Goal: Navigation & Orientation: Find specific page/section

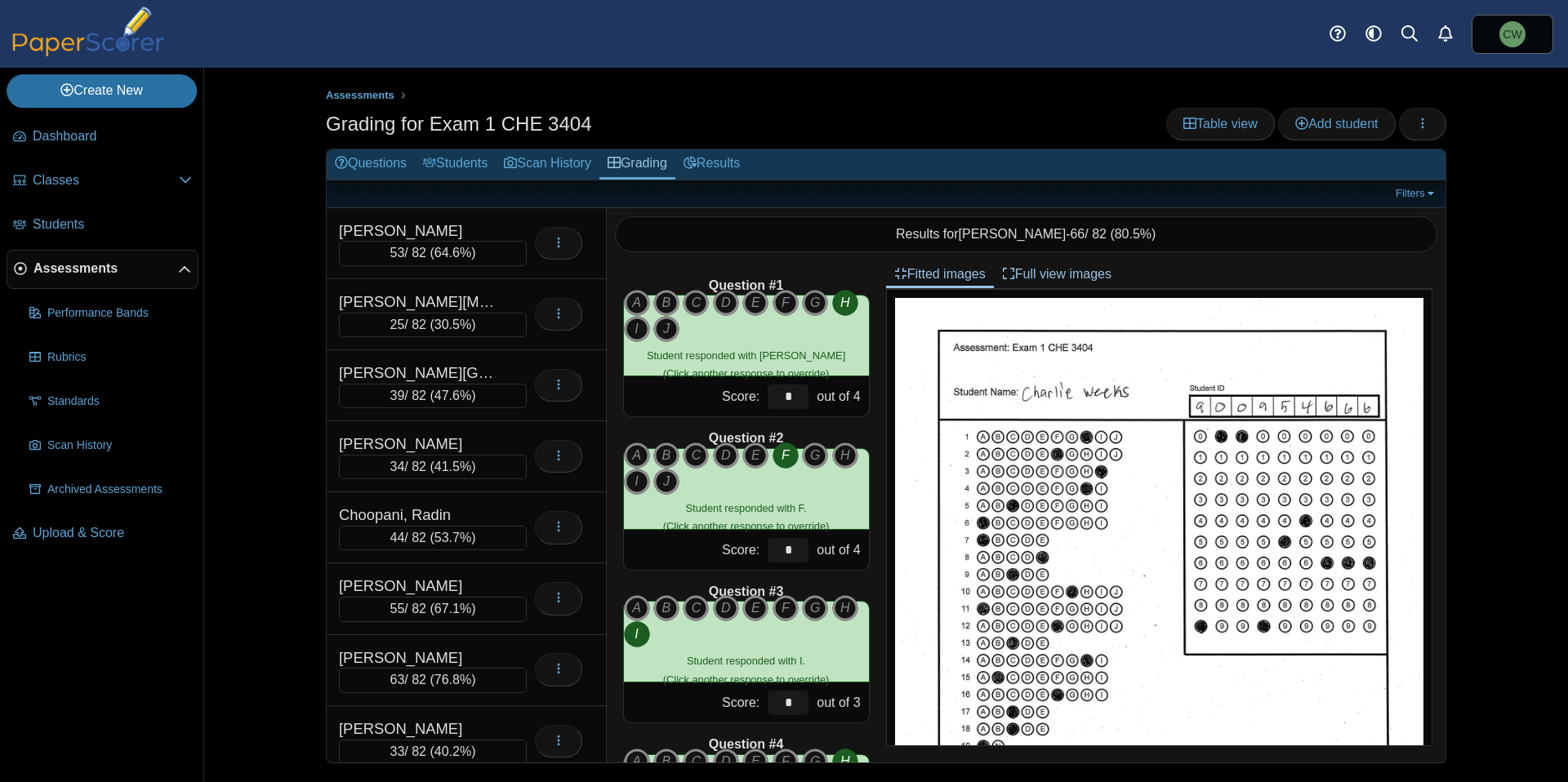
scroll to position [1243, 0]
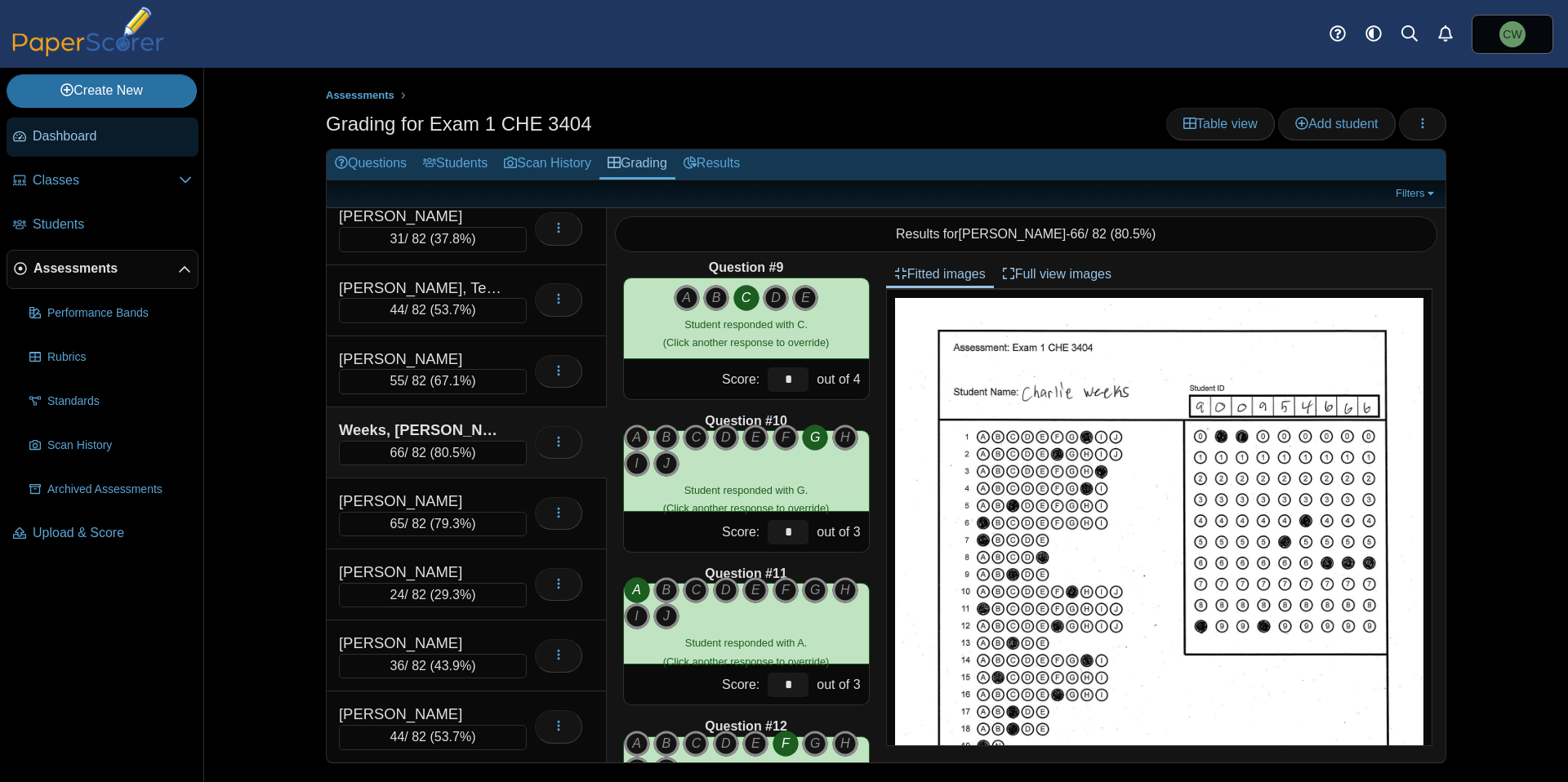
click at [99, 147] on link "Dashboard" at bounding box center [102, 137] width 192 height 40
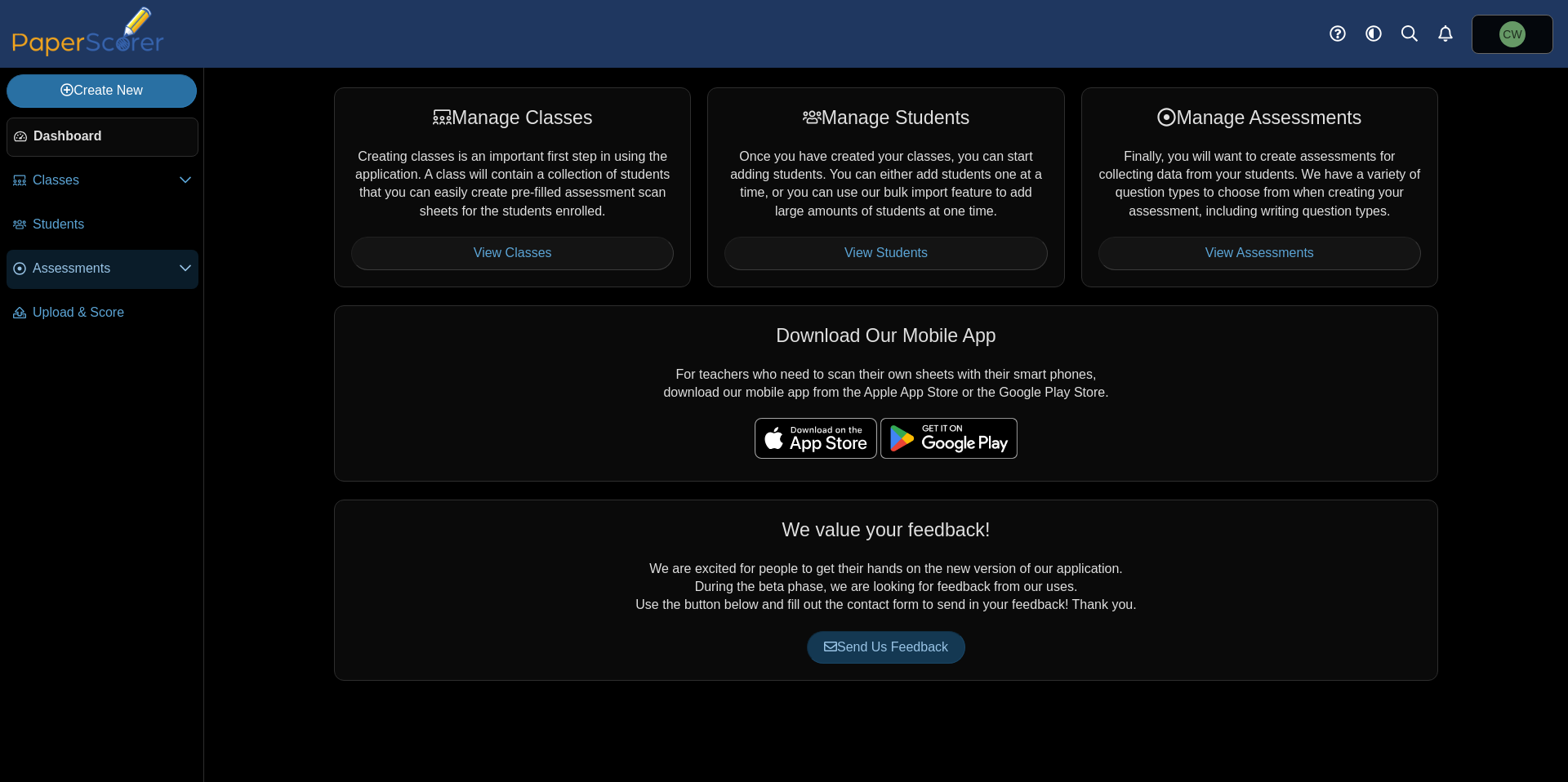
click at [111, 286] on link "Assessments" at bounding box center [102, 269] width 192 height 40
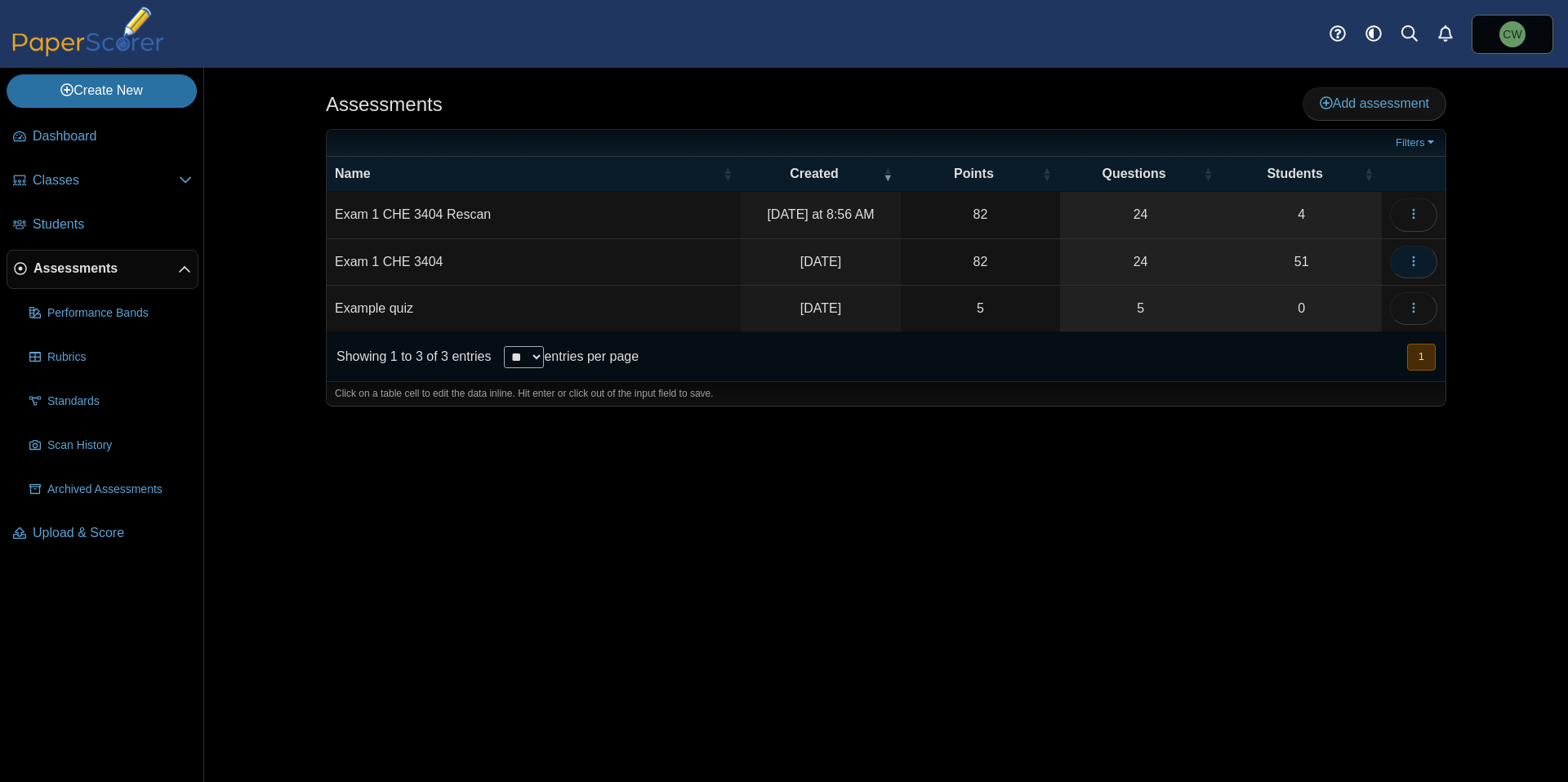
click at [1415, 266] on icon "button" at bounding box center [1414, 262] width 13 height 13
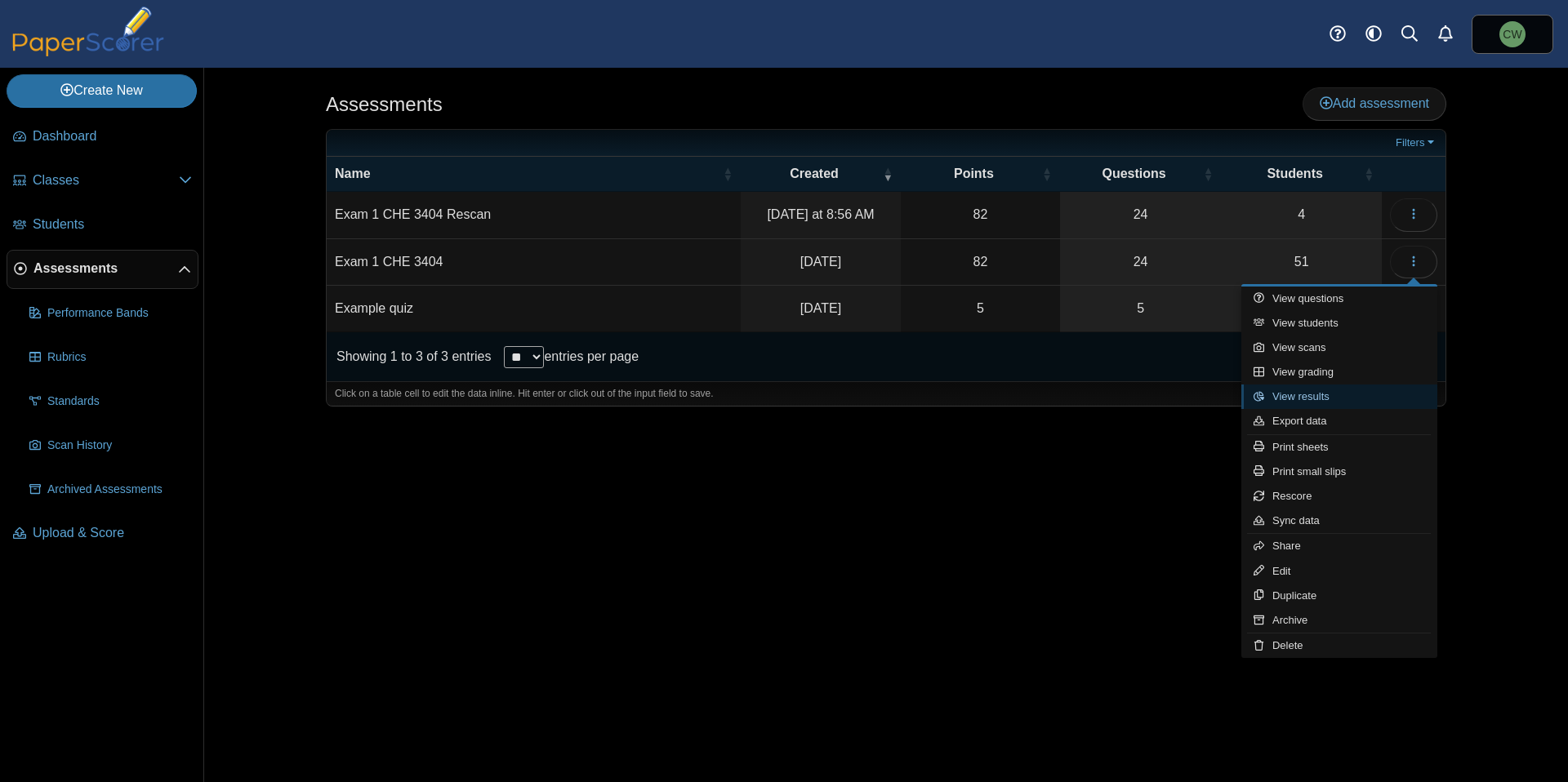
click at [1319, 395] on link "View results" at bounding box center [1340, 397] width 196 height 25
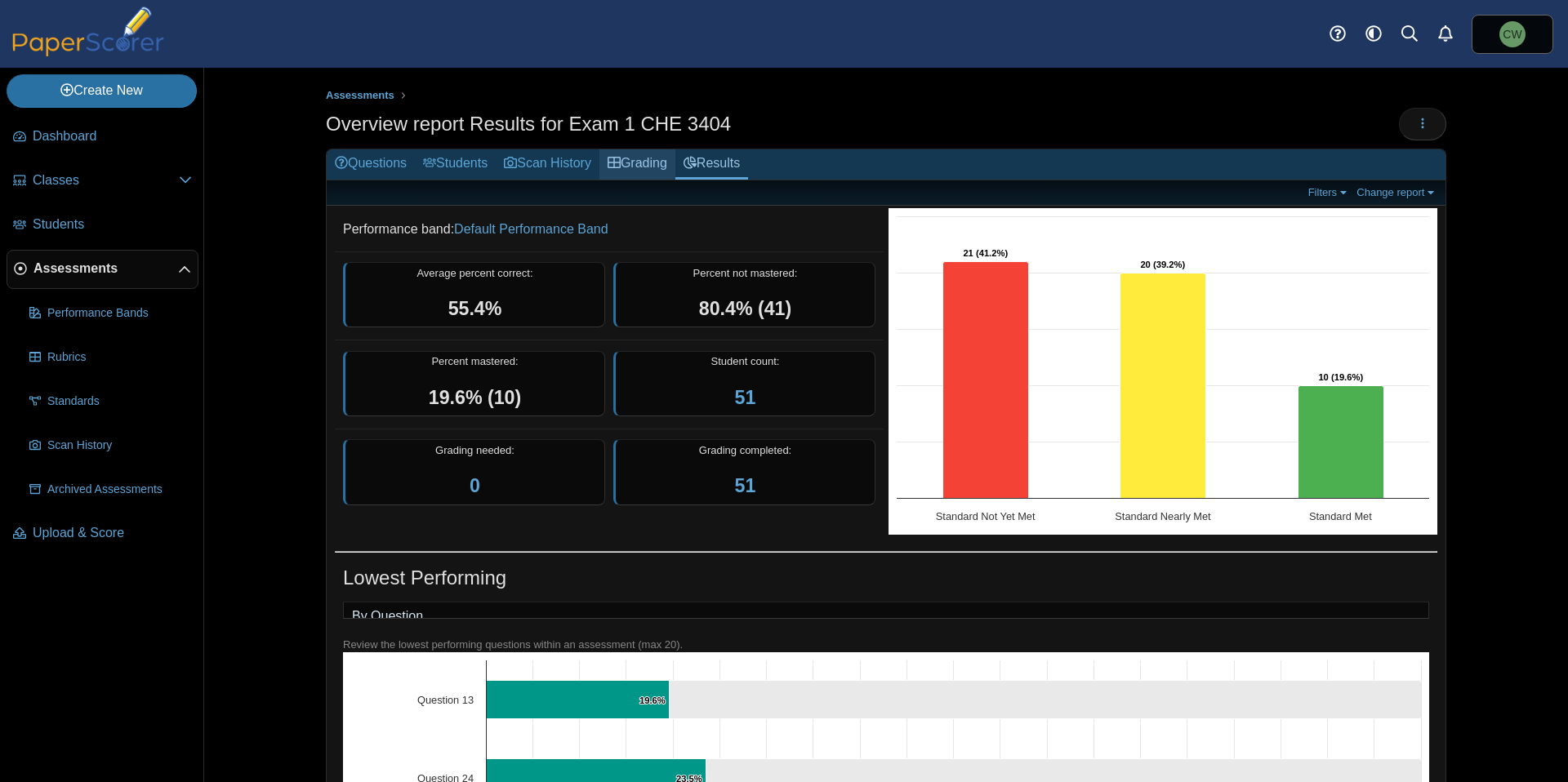
click at [638, 164] on link "Grading" at bounding box center [638, 164] width 76 height 30
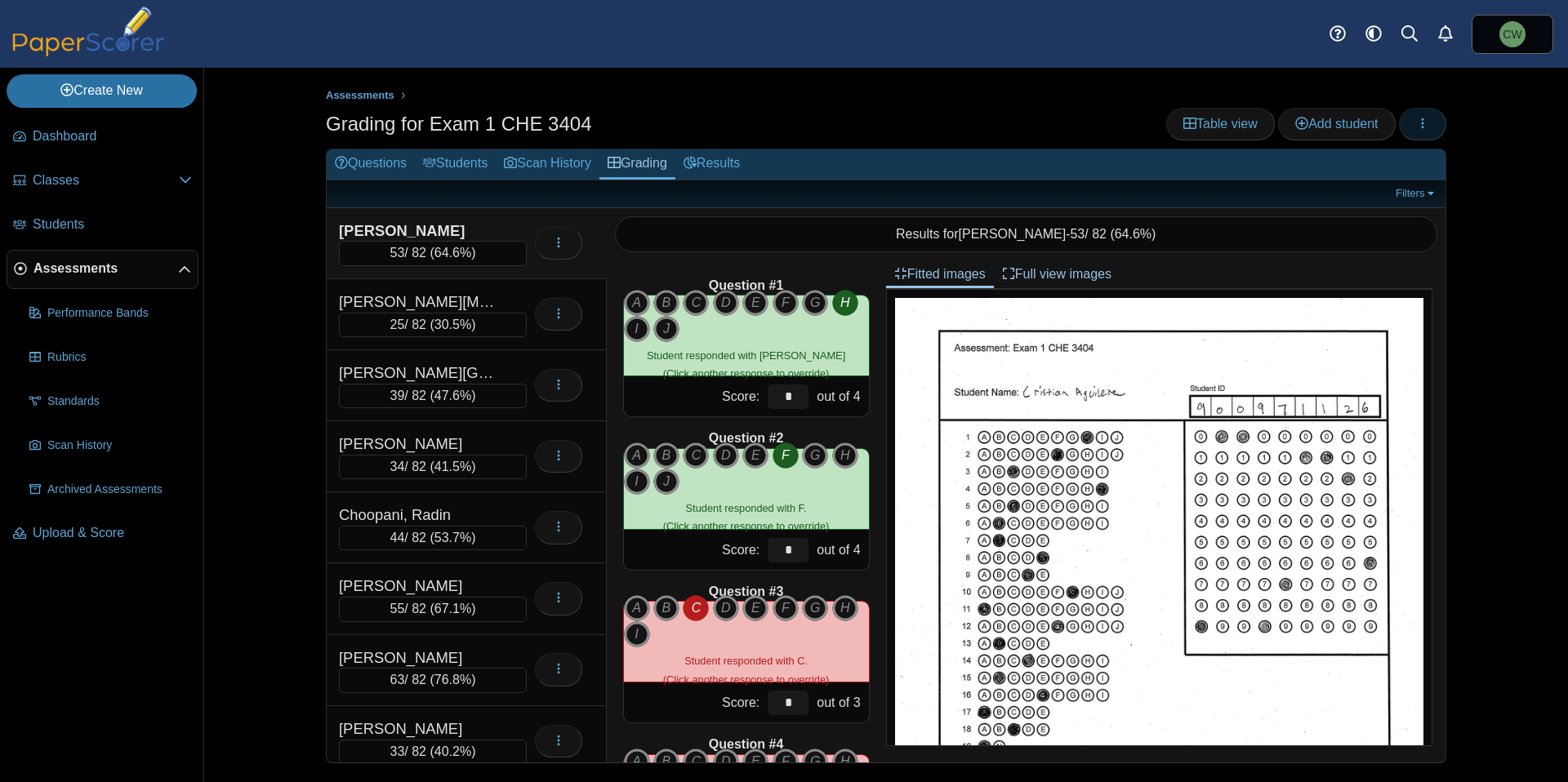
click at [1422, 127] on use "button" at bounding box center [1423, 123] width 3 height 11
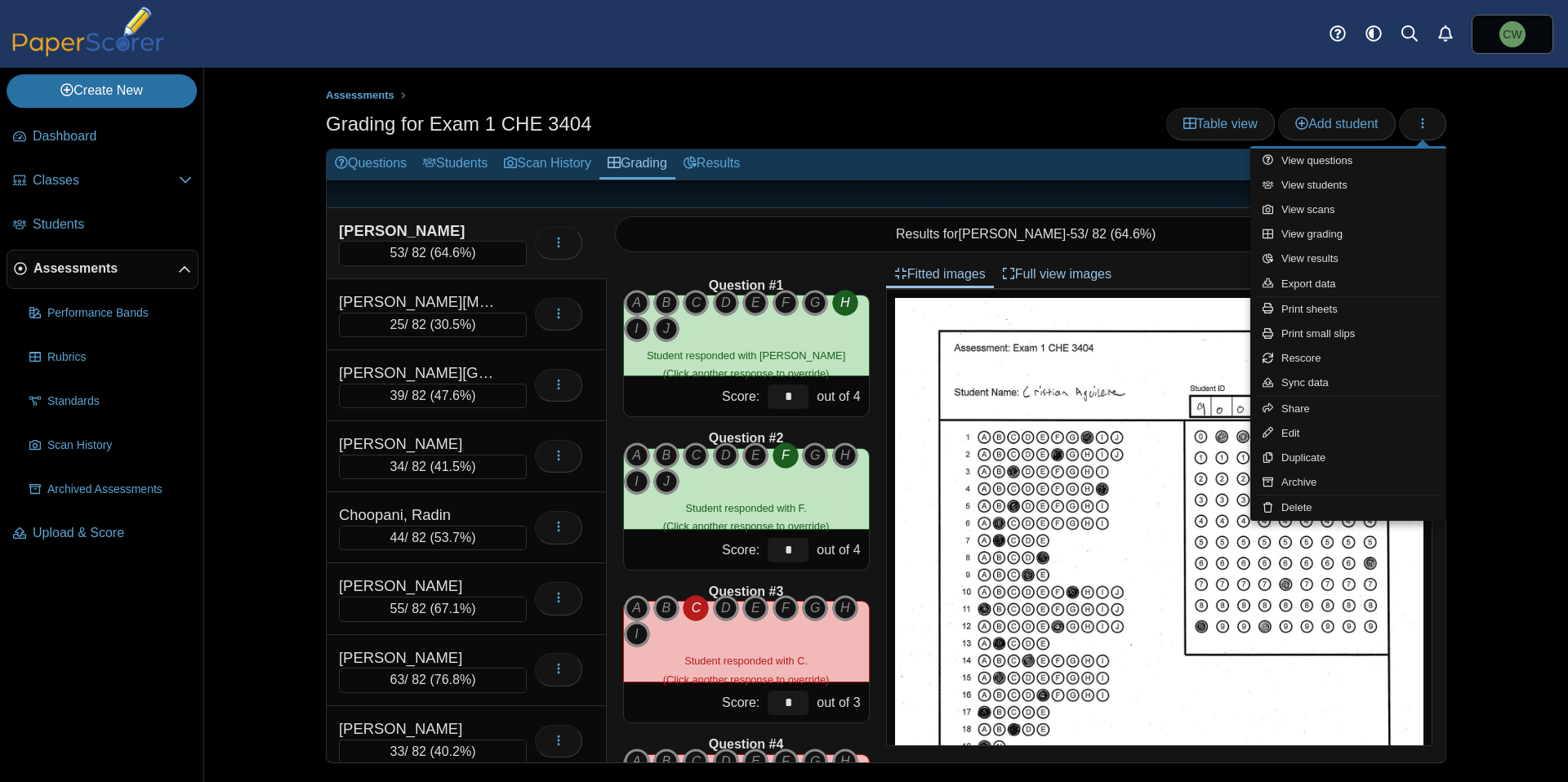
click at [1464, 169] on div "Assessments Grading for Exam 1 CHE 3404 Table view Add student 53 A" at bounding box center [886, 426] width 1225 height 715
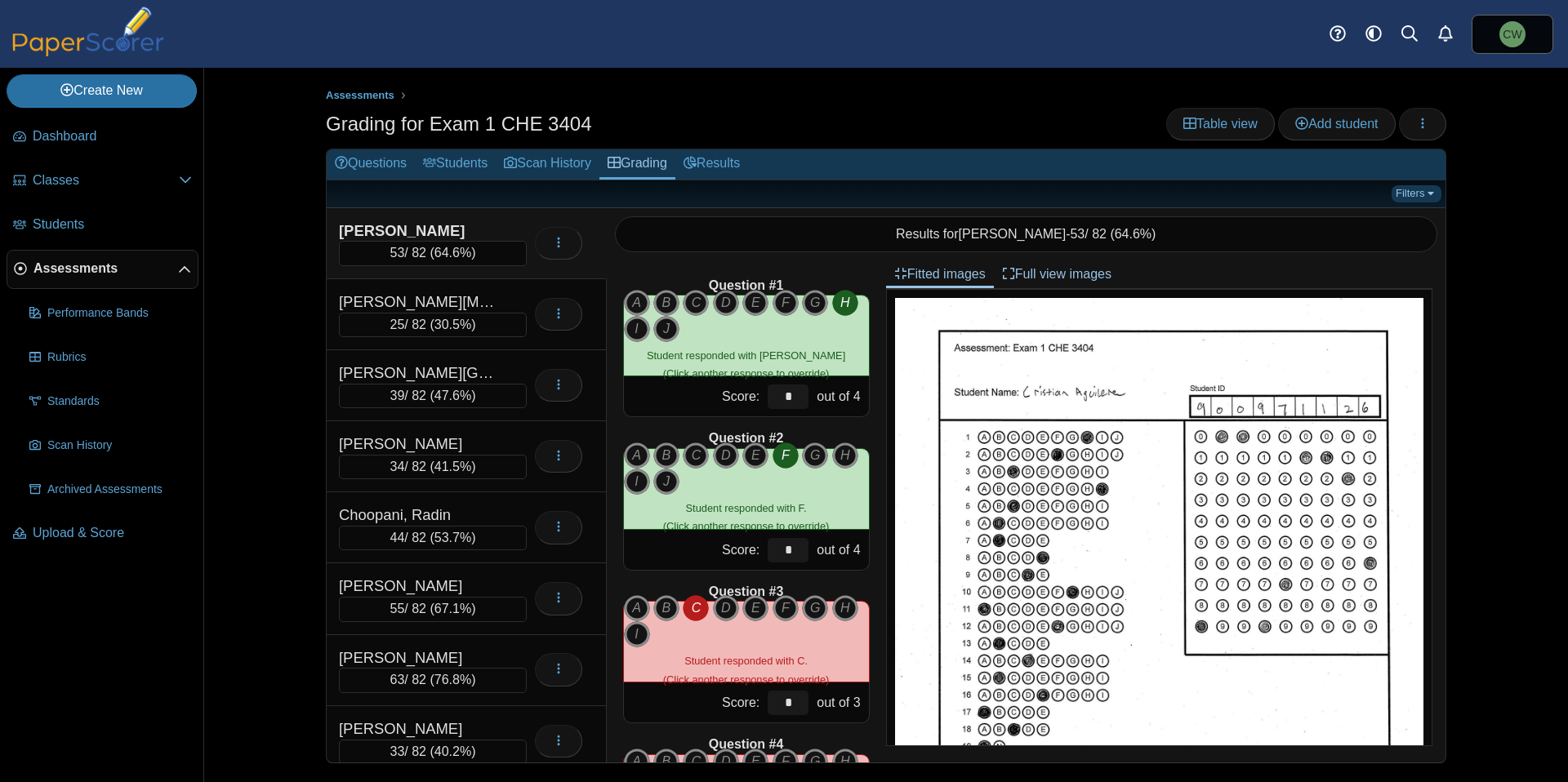
click at [1403, 190] on link "Filters" at bounding box center [1417, 193] width 50 height 17
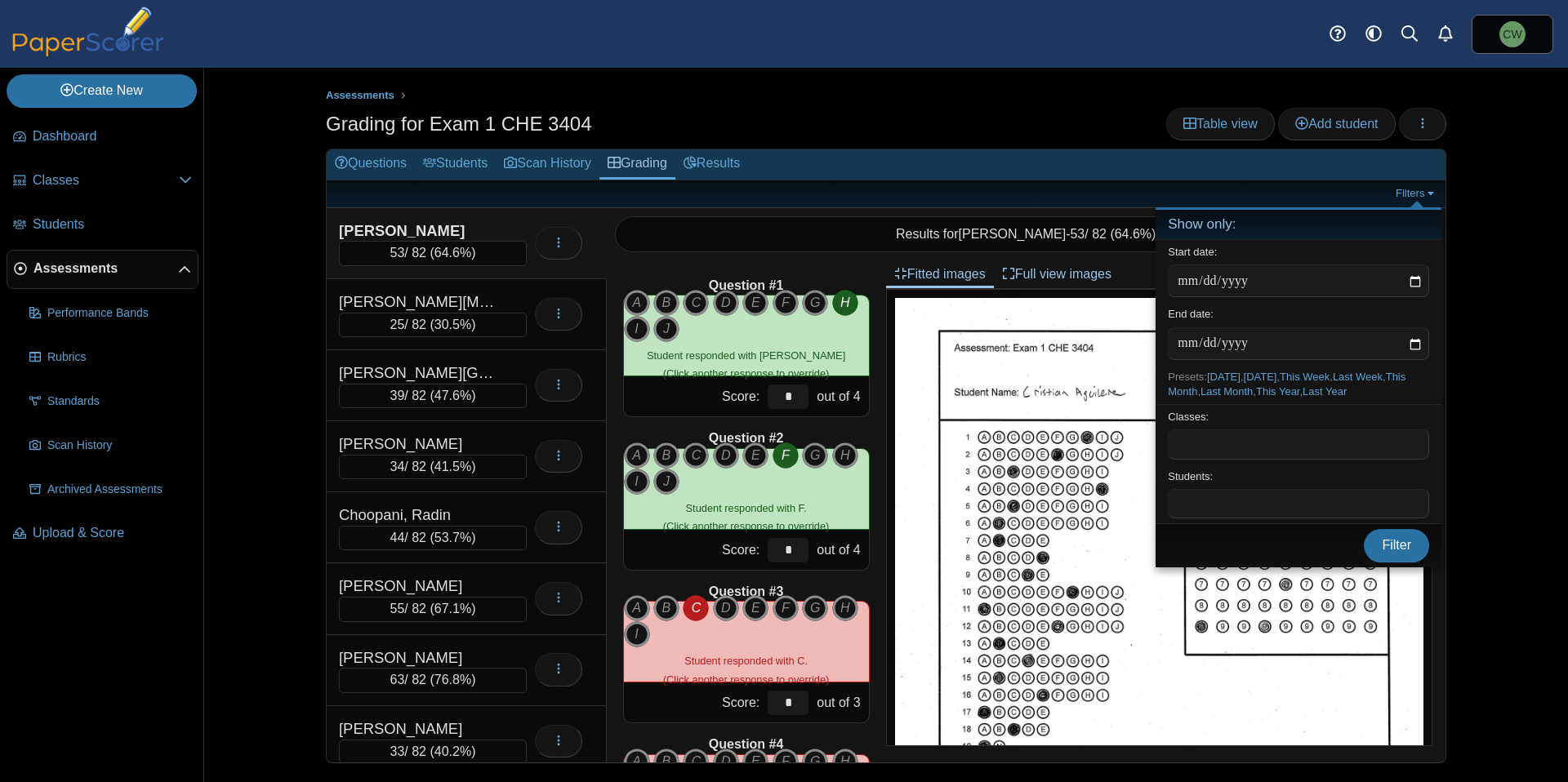
click at [1478, 186] on div "Assessments Grading for Exam 1 CHE 3404 Table view Add student 53 A" at bounding box center [886, 426] width 1225 height 715
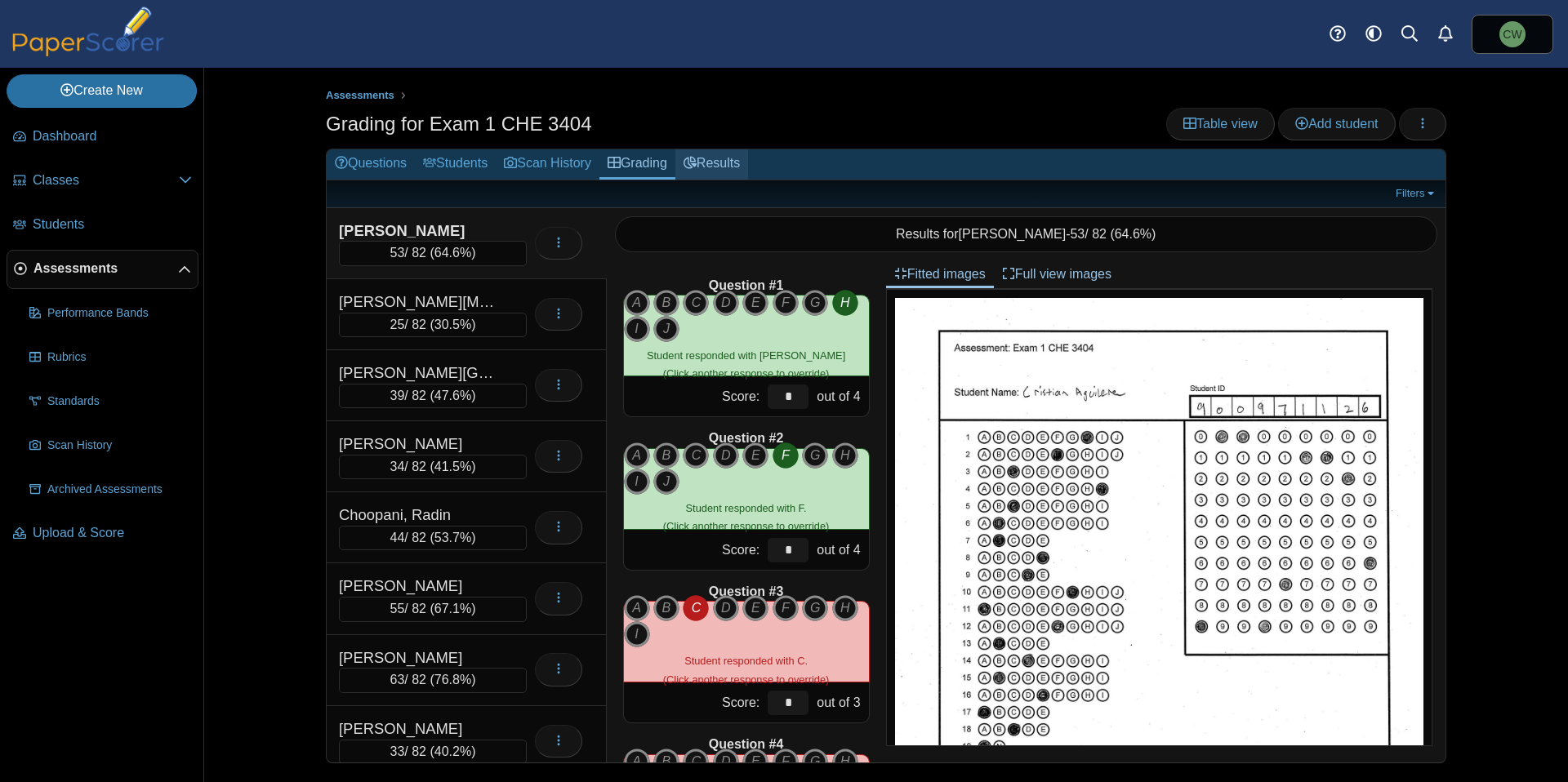
click at [696, 162] on icon at bounding box center [690, 162] width 13 height 13
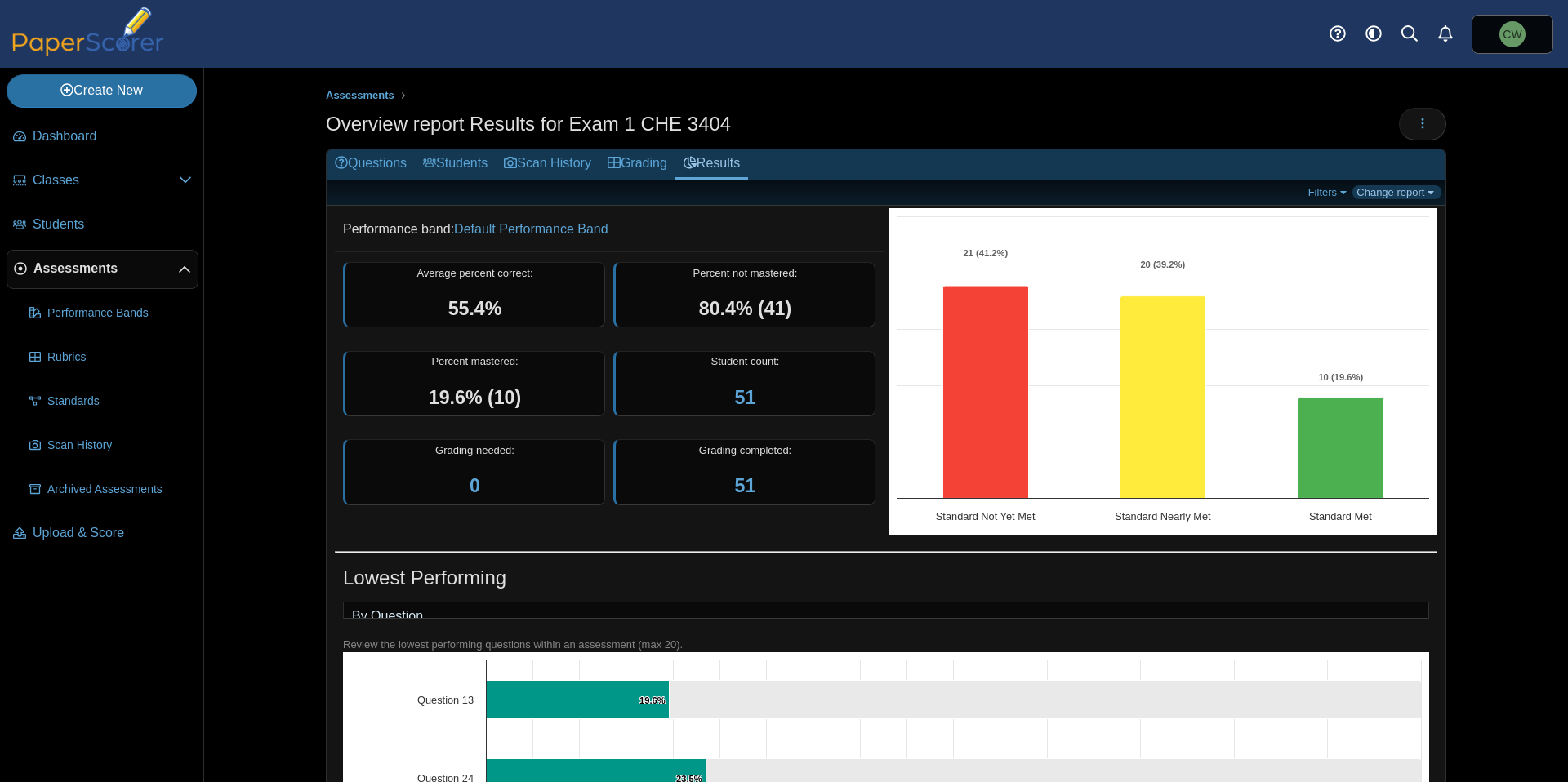
click at [1405, 187] on link "Change report" at bounding box center [1397, 192] width 89 height 14
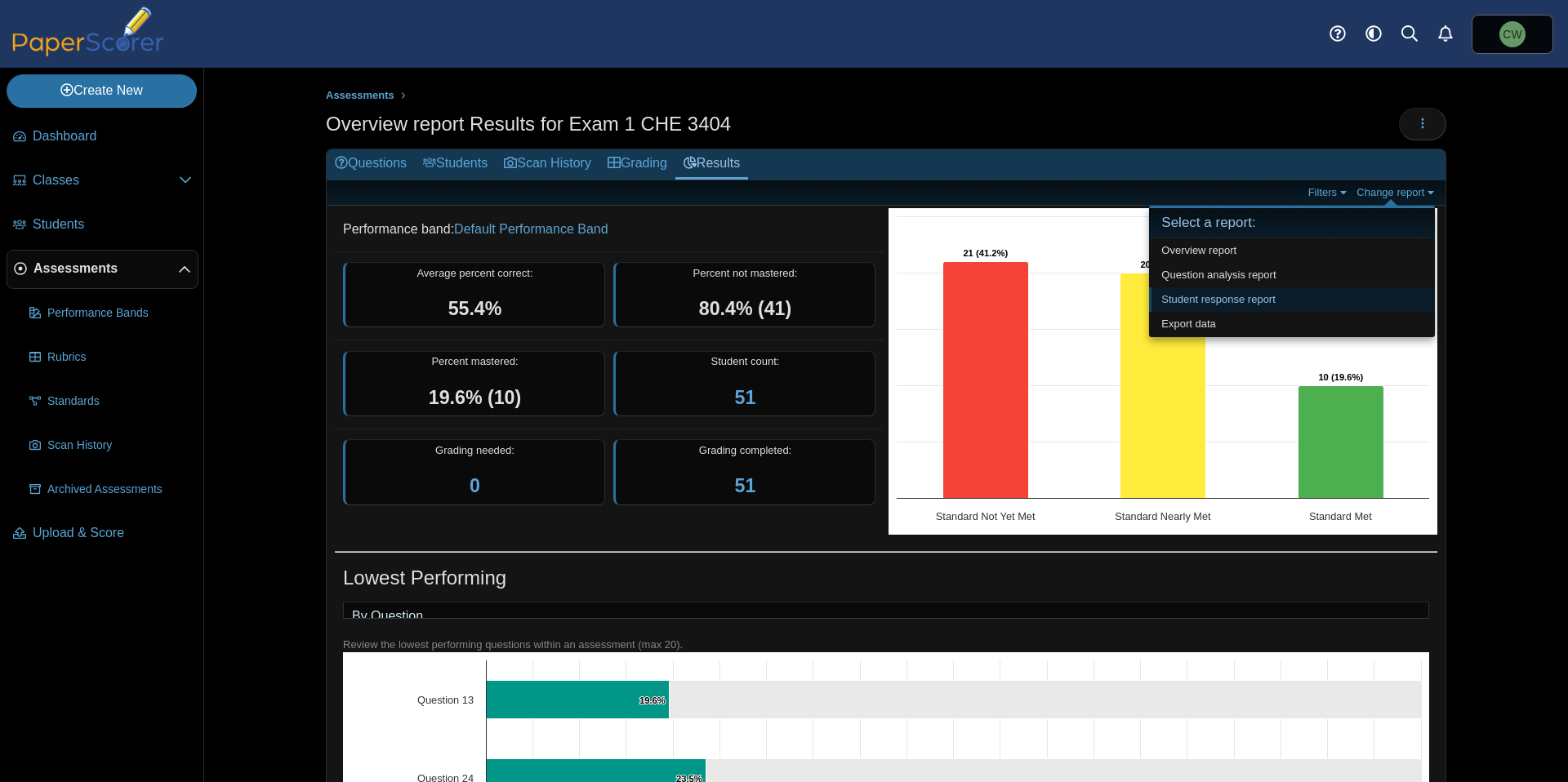
click at [1287, 293] on link "Student response report" at bounding box center [1293, 299] width 286 height 25
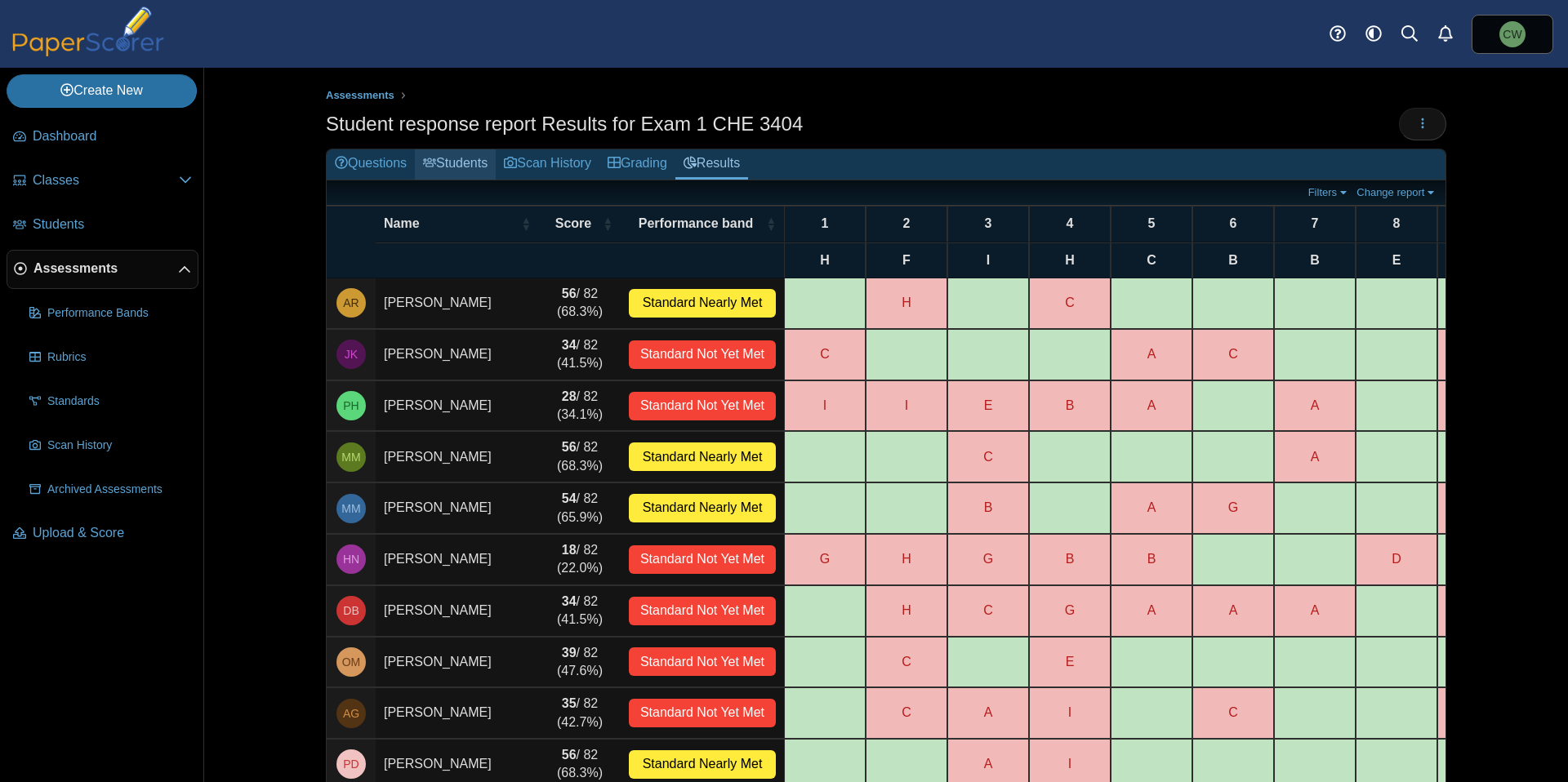
click at [451, 165] on link "Students" at bounding box center [455, 164] width 81 height 30
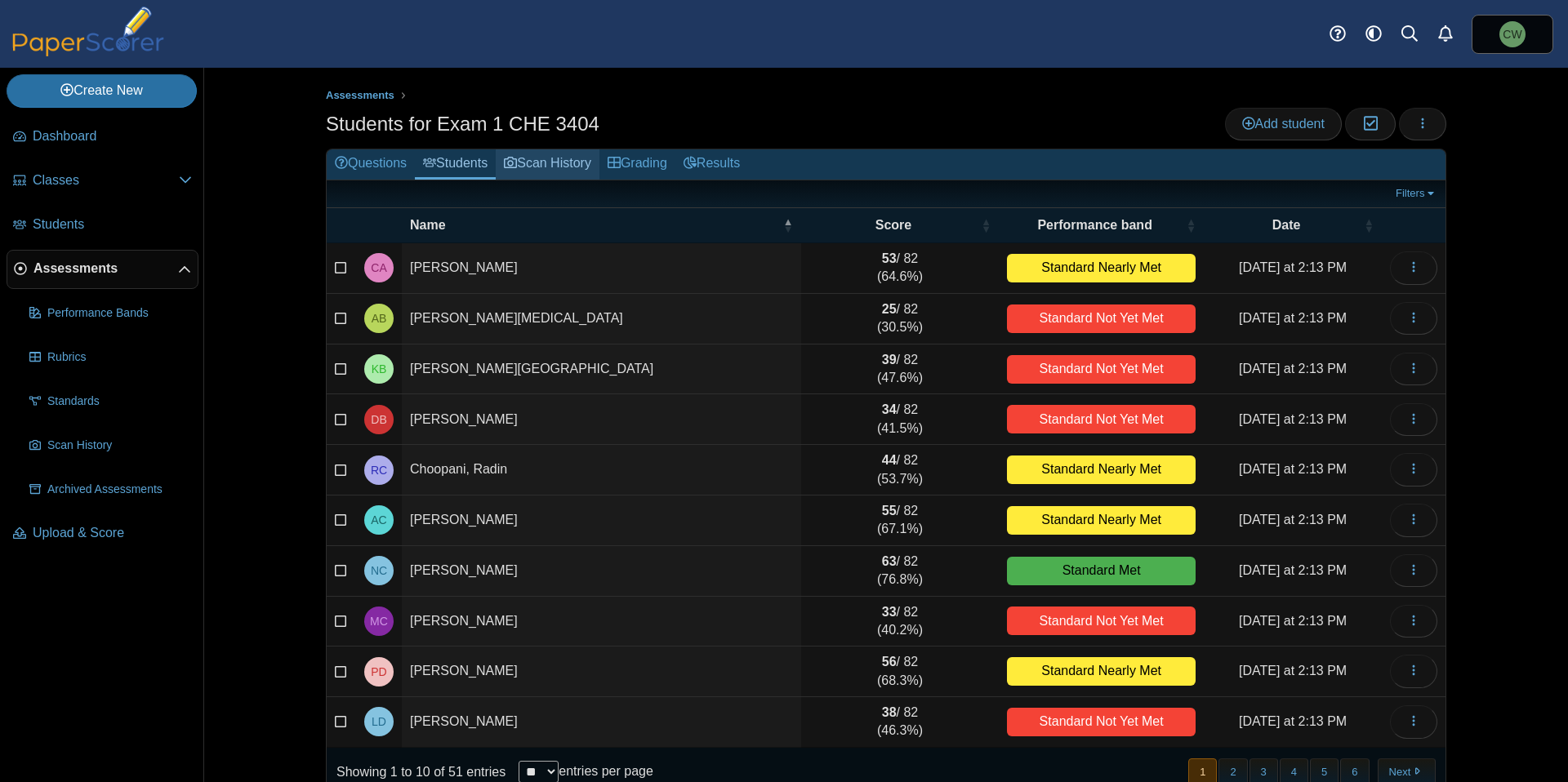
click at [556, 162] on link "Scan History" at bounding box center [547, 164] width 104 height 30
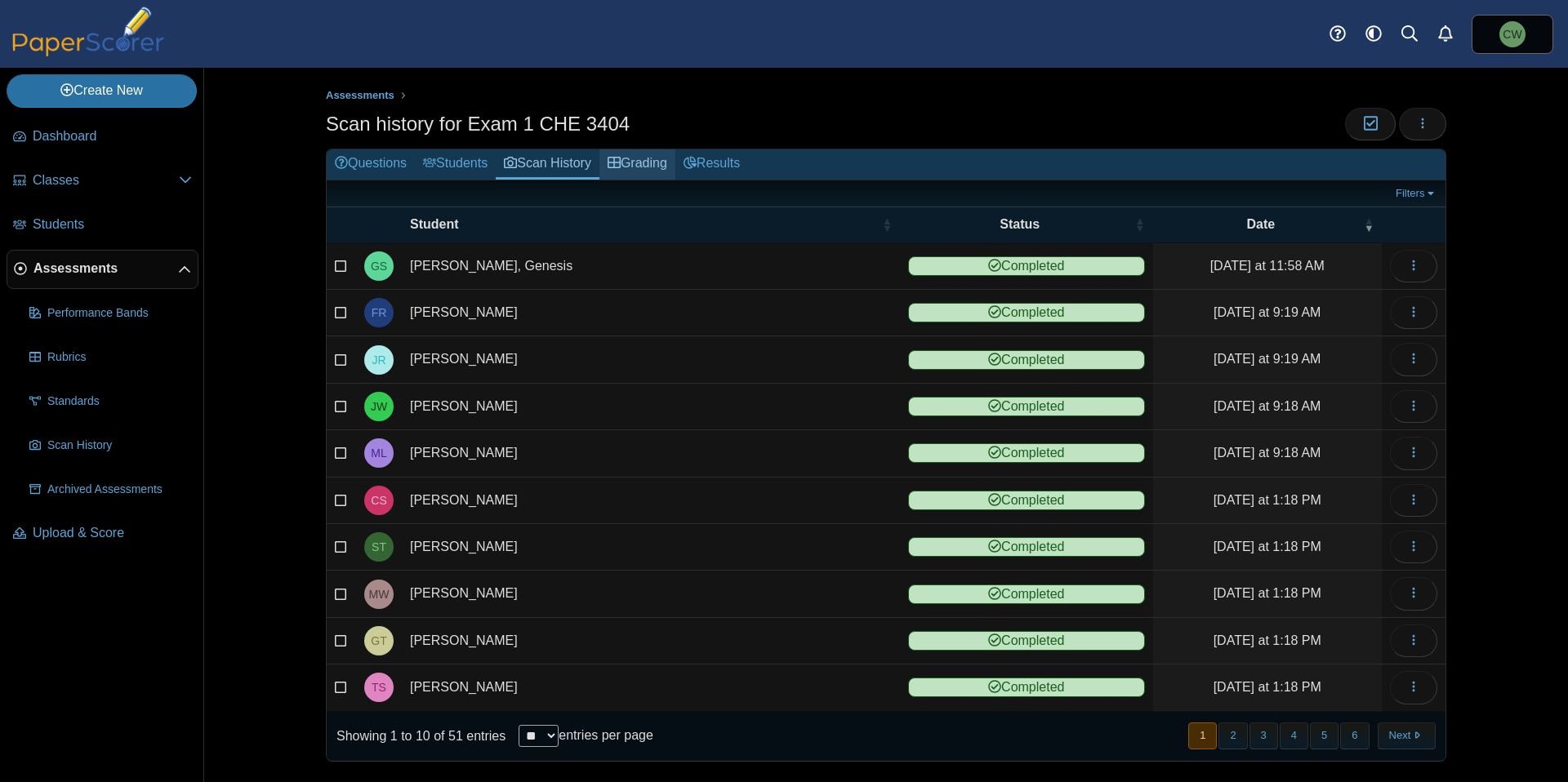
click at [627, 162] on link "Grading" at bounding box center [638, 164] width 76 height 30
